Goal: Find specific page/section: Find specific page/section

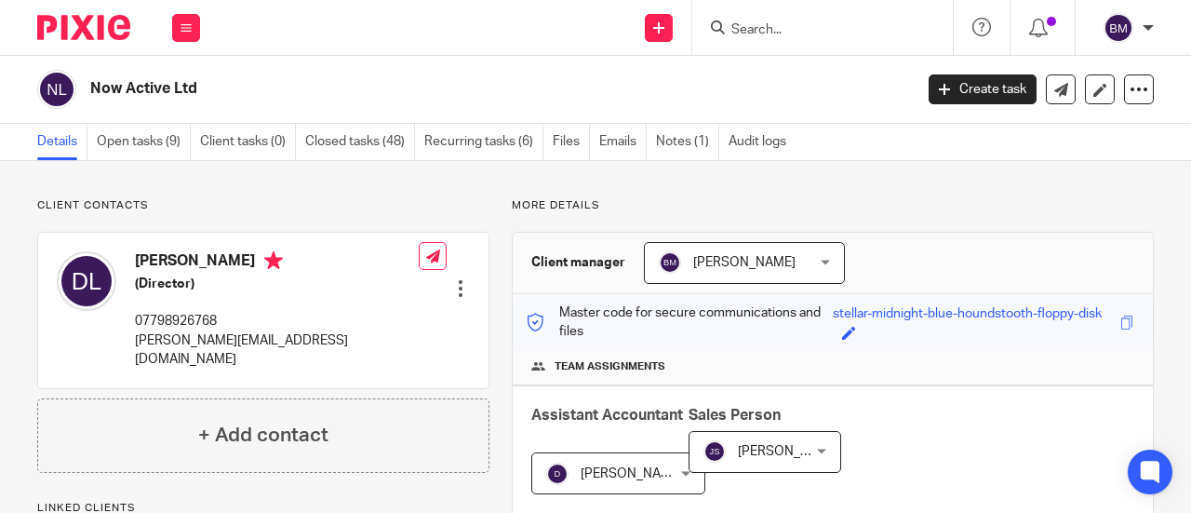
click at [761, 22] on input "Search" at bounding box center [812, 30] width 167 height 17
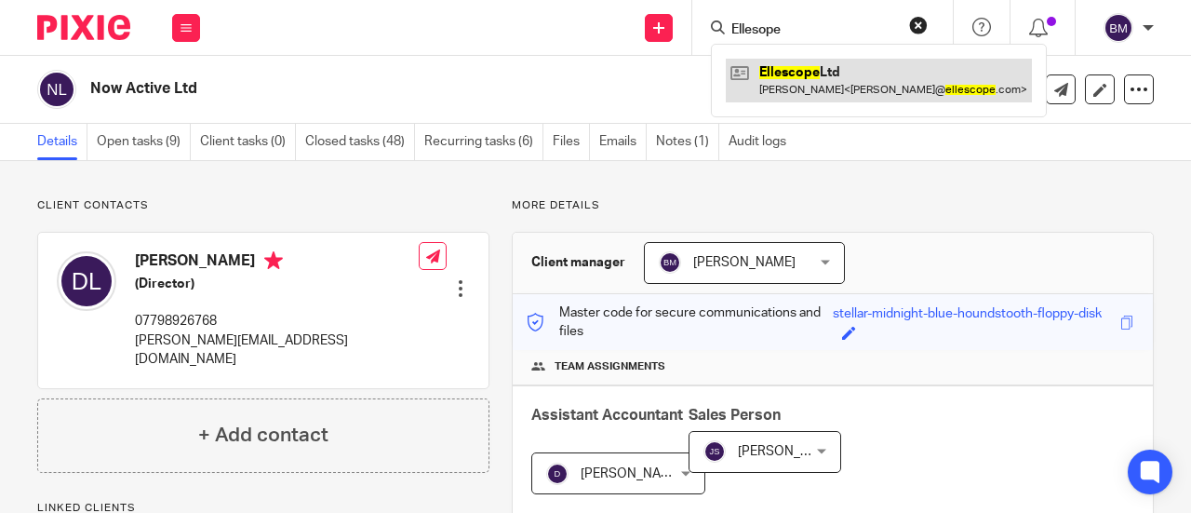
type input "Ellesope"
click at [809, 66] on link at bounding box center [879, 80] width 306 height 43
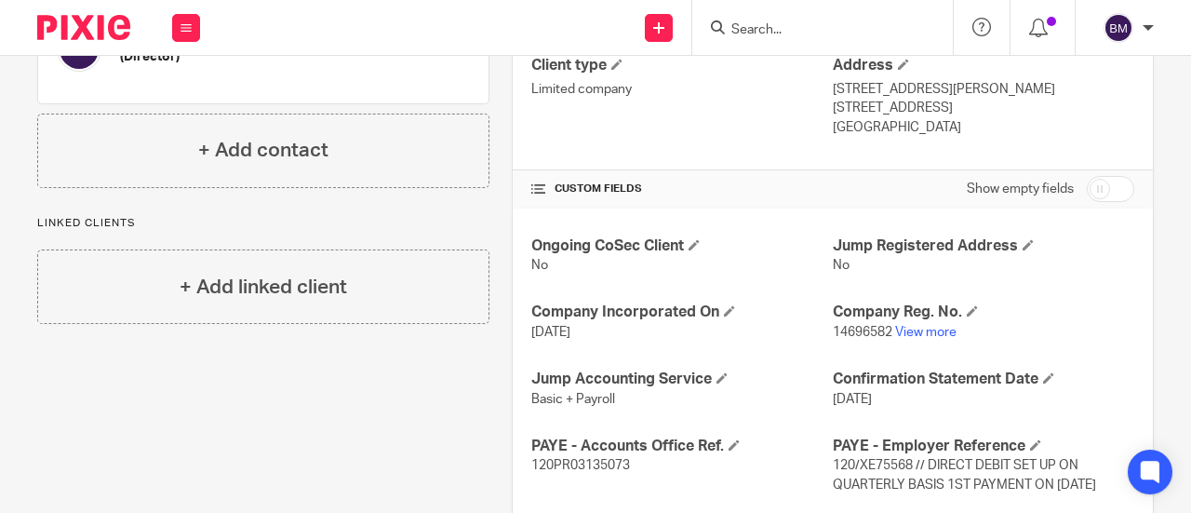
scroll to position [558, 0]
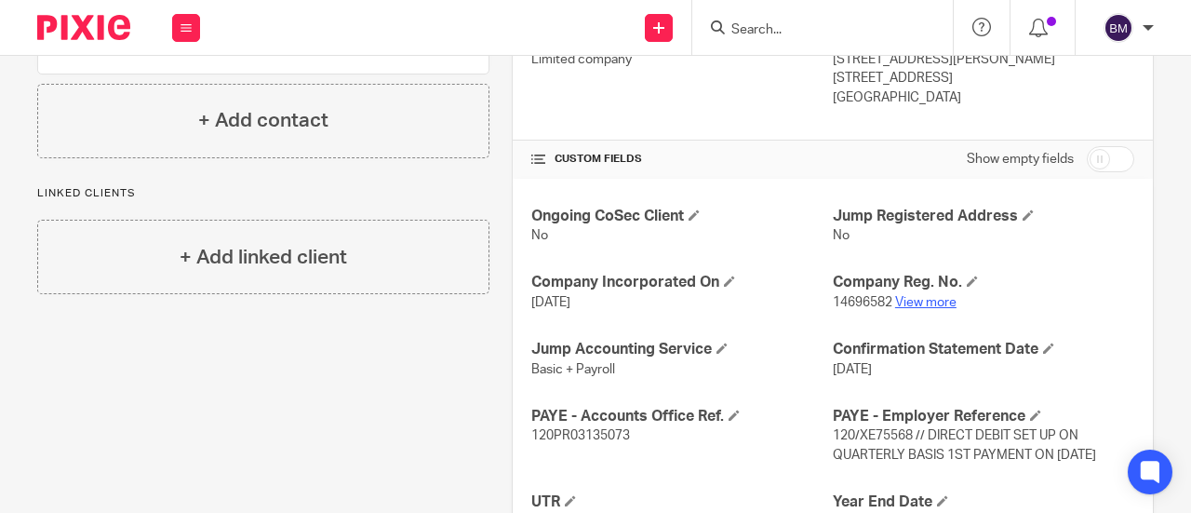
click at [921, 299] on link "View more" at bounding box center [925, 302] width 61 height 13
